Goal: Understand process/instructions

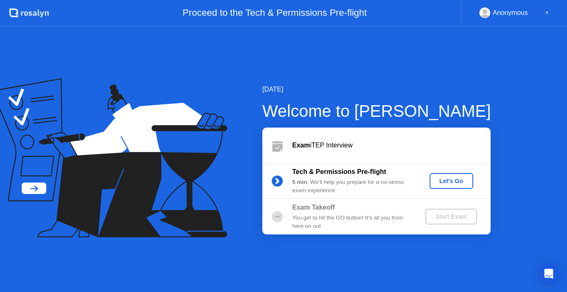
click at [441, 180] on div "Let's Go" at bounding box center [451, 181] width 37 height 7
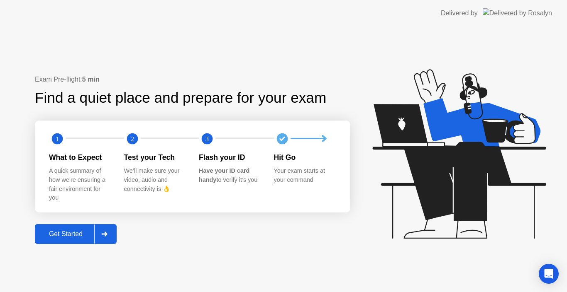
click at [106, 234] on icon at bounding box center [104, 234] width 6 height 5
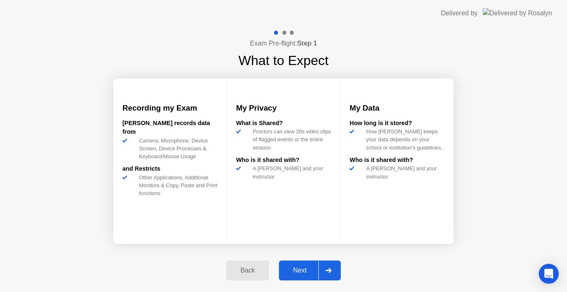
click at [328, 269] on icon at bounding box center [328, 270] width 6 height 5
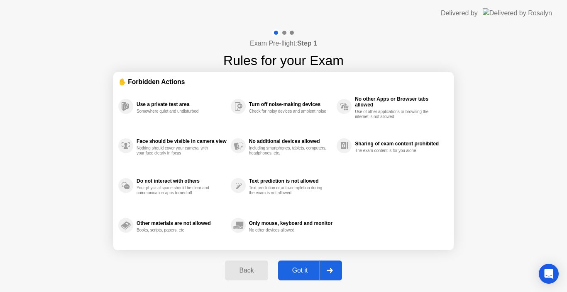
click at [332, 272] on icon at bounding box center [330, 270] width 6 height 5
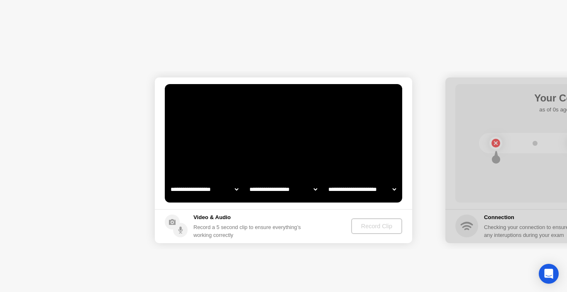
select select "**********"
select select "*******"
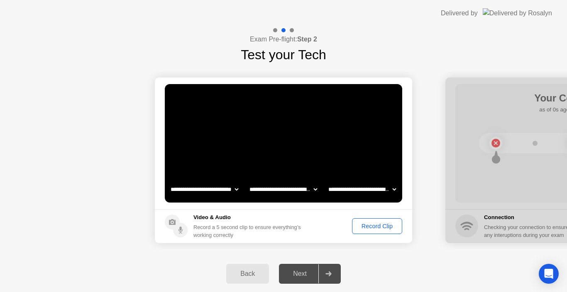
click at [331, 272] on icon at bounding box center [328, 274] width 6 height 5
click at [329, 272] on icon at bounding box center [328, 274] width 6 height 5
click at [374, 226] on div "Record Clip" at bounding box center [377, 226] width 44 height 7
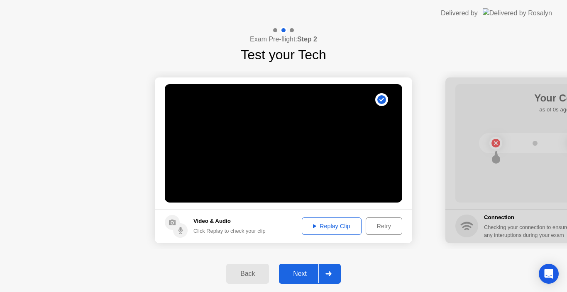
click at [313, 224] on icon at bounding box center [314, 226] width 3 height 4
click at [327, 271] on div at bounding box center [328, 274] width 20 height 19
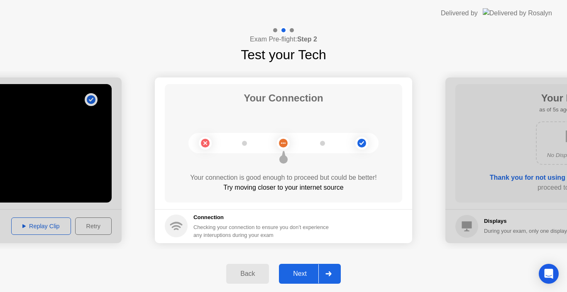
click at [247, 277] on div "Back" at bounding box center [248, 274] width 38 height 7
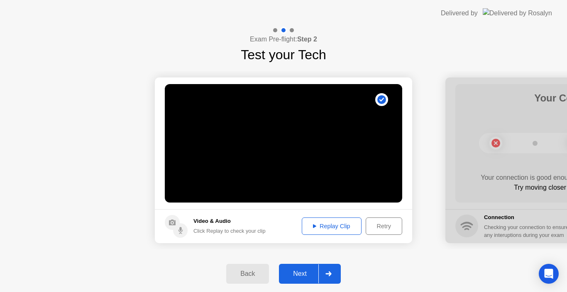
click at [313, 225] on icon at bounding box center [314, 226] width 3 height 4
click at [327, 271] on div at bounding box center [328, 274] width 20 height 19
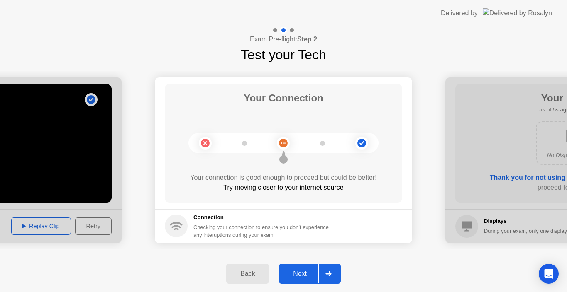
click at [325, 275] on div at bounding box center [328, 274] width 20 height 19
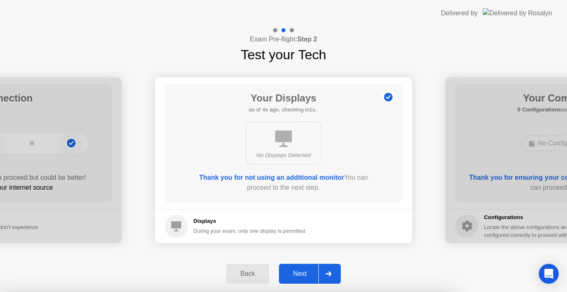
click at [423, 292] on div at bounding box center [283, 292] width 567 height 0
click at [388, 292] on div at bounding box center [283, 292] width 567 height 0
click at [323, 292] on div at bounding box center [283, 292] width 567 height 0
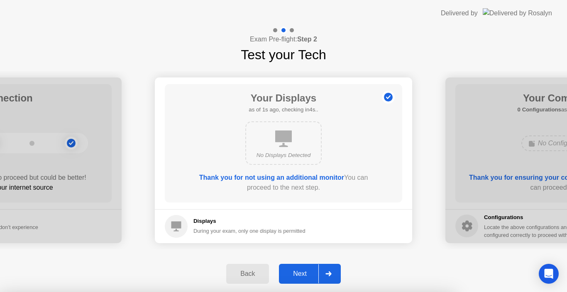
click at [323, 292] on div at bounding box center [283, 292] width 567 height 0
